Goal: Check status

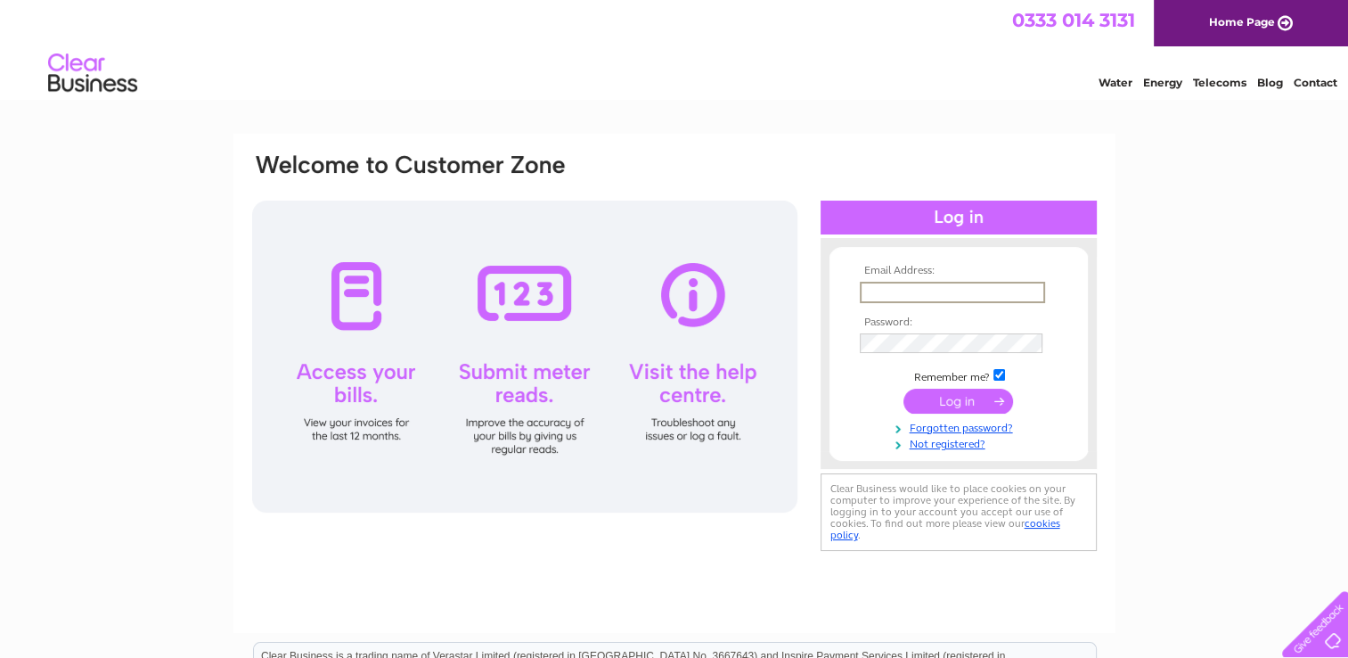
click at [888, 294] on input "text" at bounding box center [952, 292] width 185 height 21
type input "[EMAIL_ADDRESS][DOMAIN_NAME]"
click at [994, 377] on input "checkbox" at bounding box center [999, 373] width 12 height 12
checkbox input "false"
click at [987, 401] on input "submit" at bounding box center [958, 399] width 110 height 25
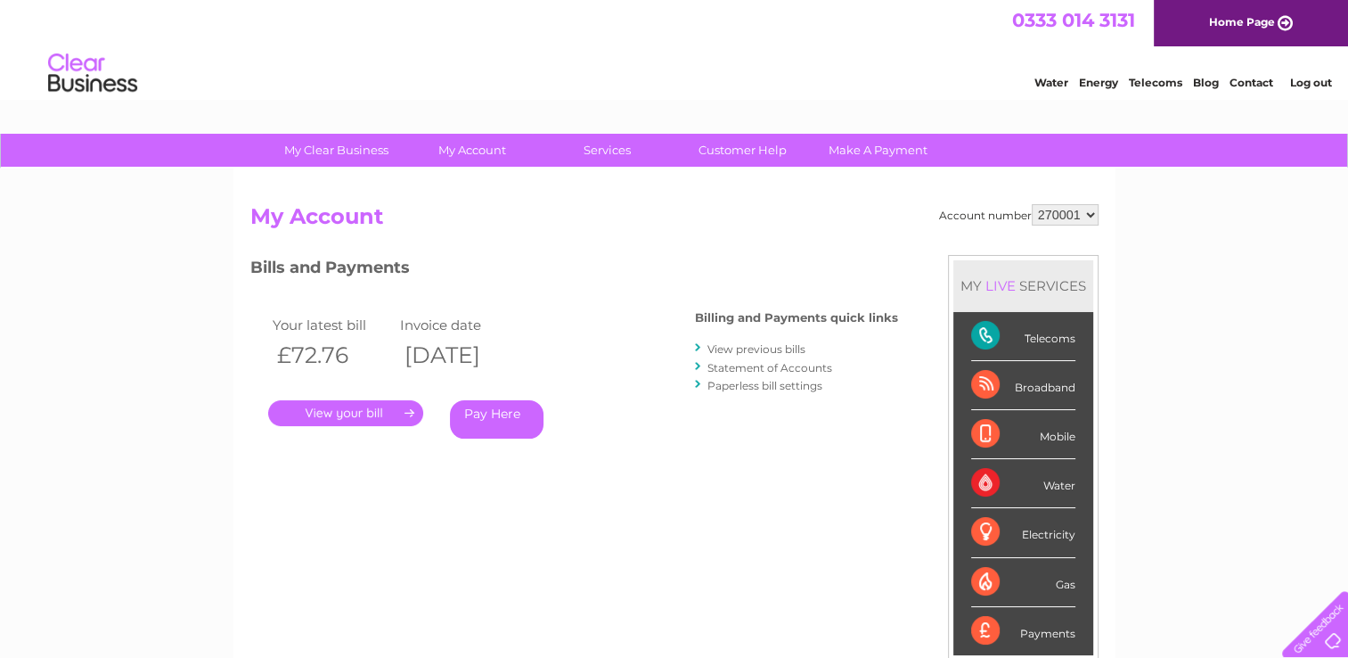
click at [381, 406] on link "." at bounding box center [345, 413] width 155 height 26
click at [405, 411] on link "." at bounding box center [345, 413] width 155 height 26
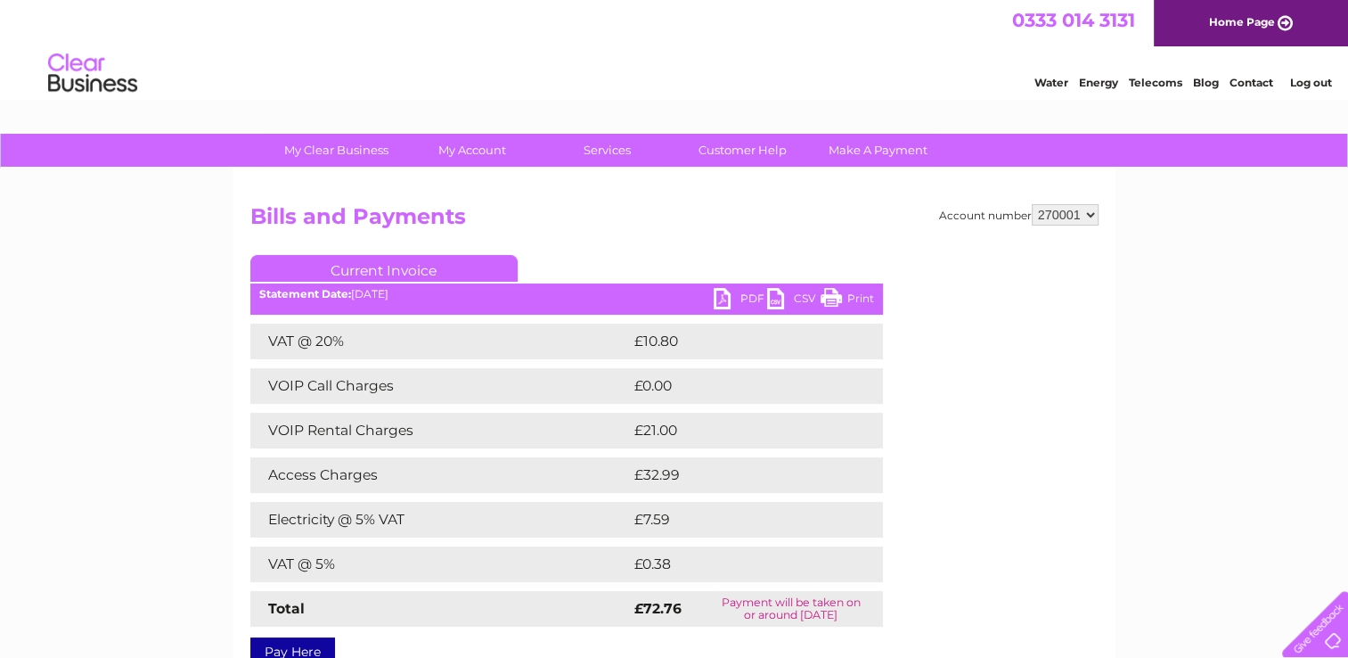
click at [838, 290] on link "Print" at bounding box center [847, 301] width 53 height 26
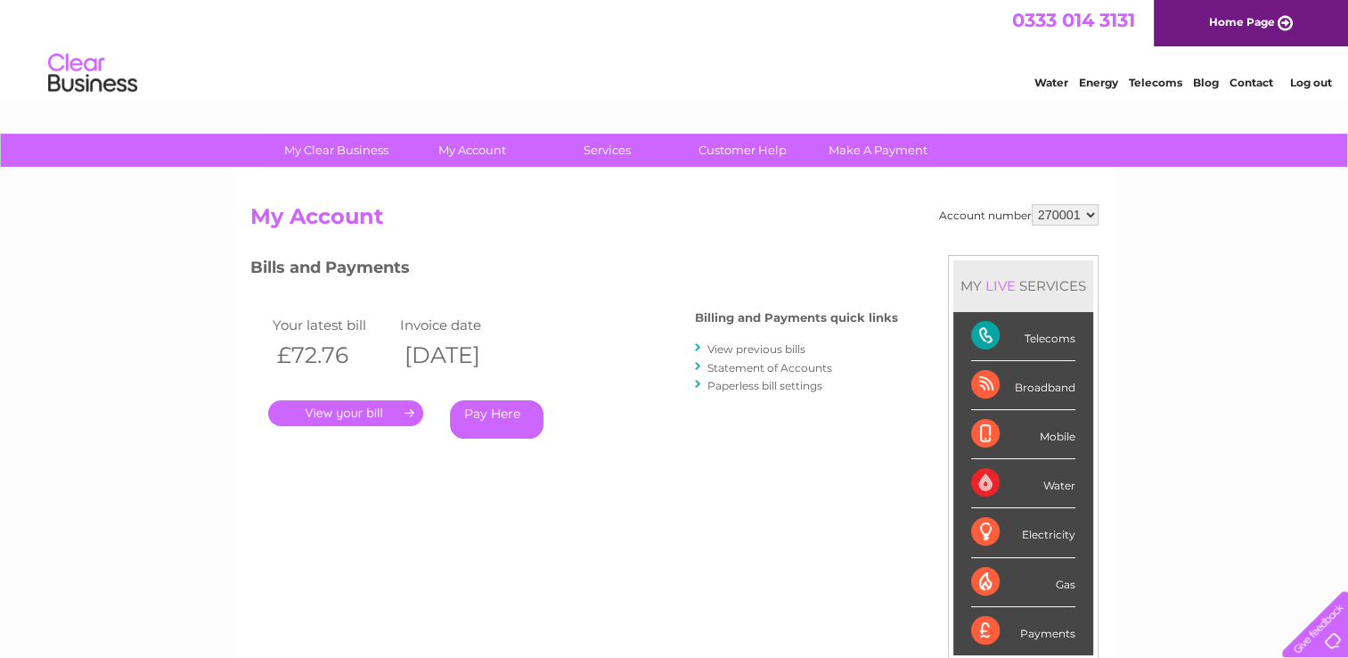
click at [724, 348] on link "View previous bills" at bounding box center [756, 348] width 98 height 13
click at [693, 345] on div "Bills and Payments Billing and Payments quick links View previous bills Stateme…" at bounding box center [574, 359] width 648 height 209
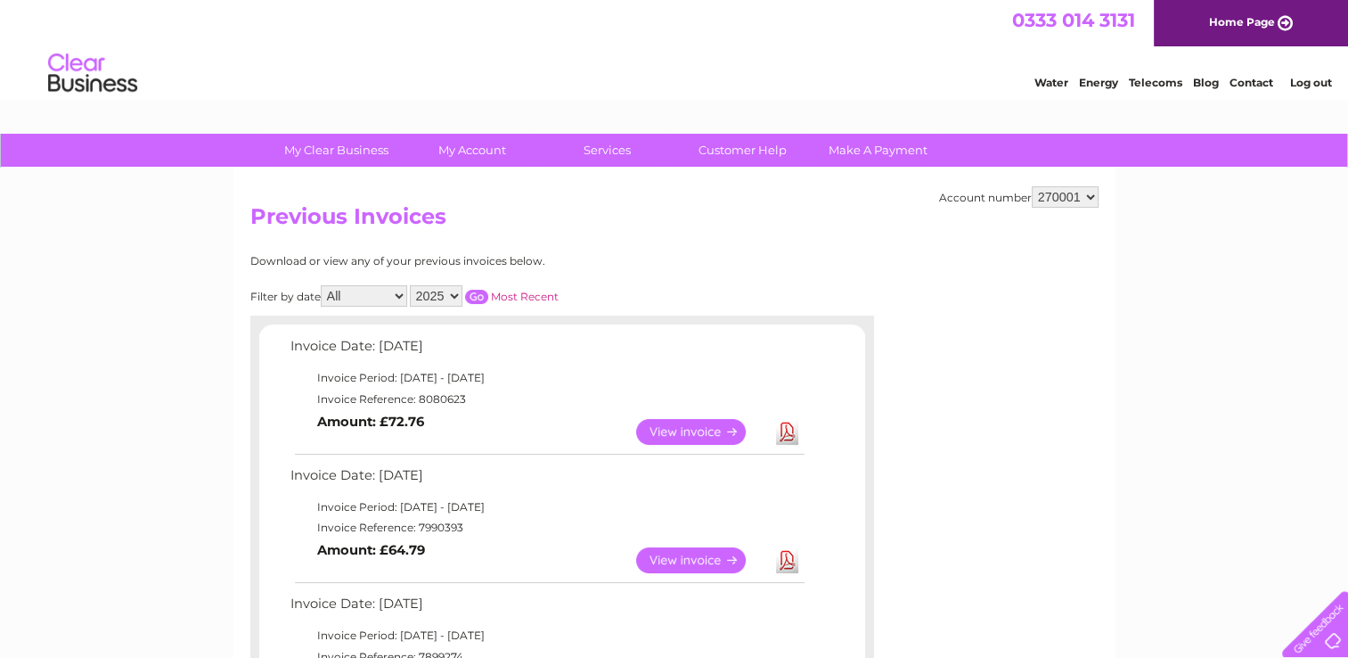
click at [666, 558] on link "View" at bounding box center [701, 560] width 131 height 26
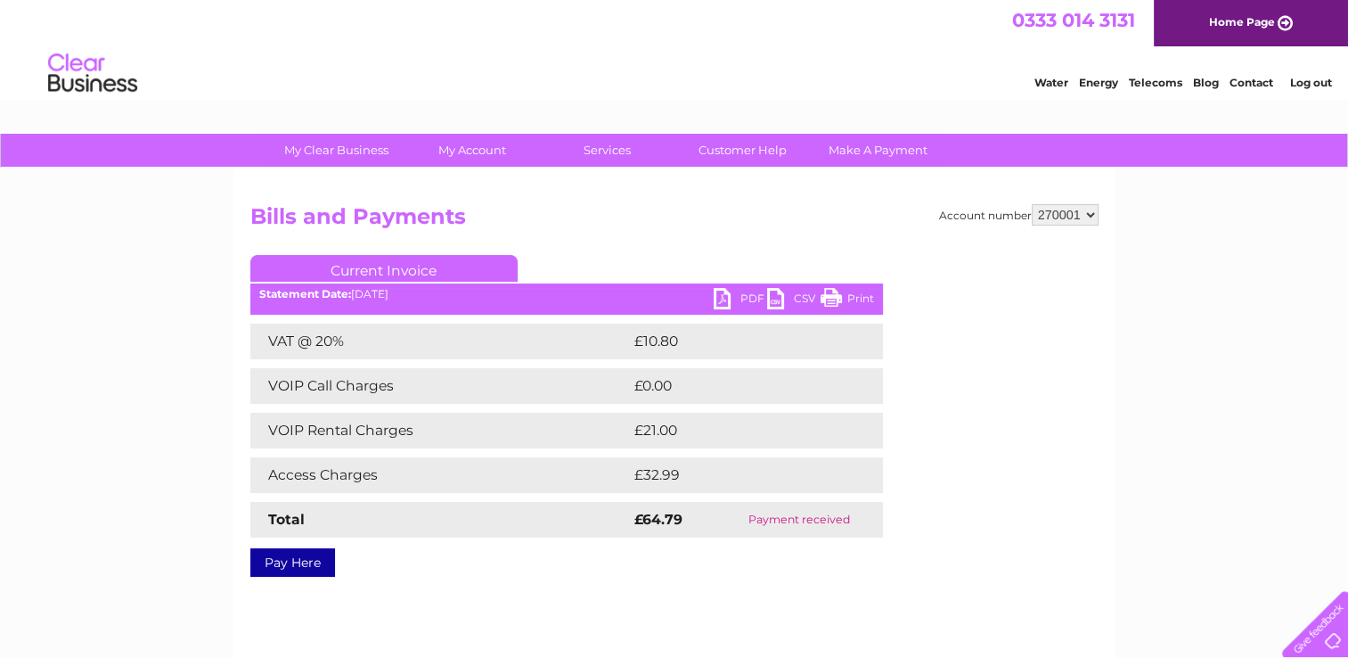
click at [834, 298] on link "Print" at bounding box center [847, 301] width 53 height 26
